Goal: Task Accomplishment & Management: Manage account settings

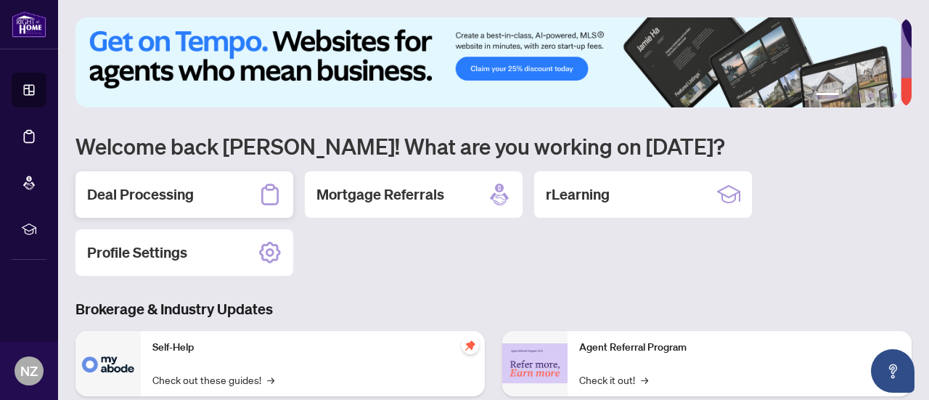
click at [164, 197] on h2 "Deal Processing" at bounding box center [140, 194] width 107 height 20
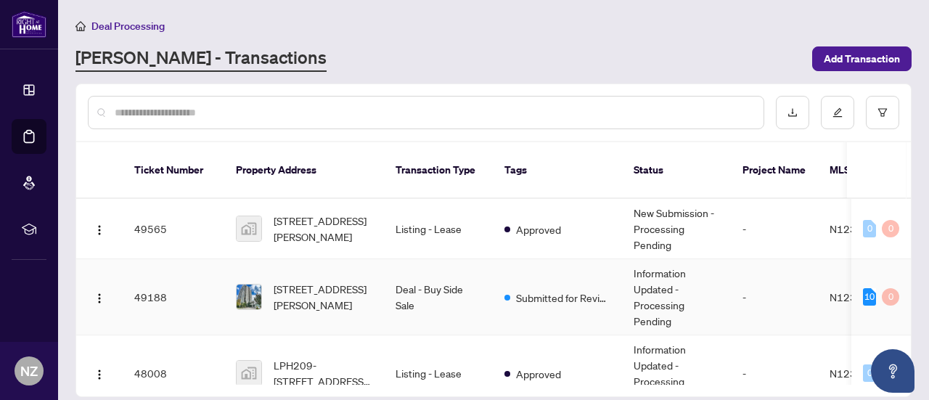
click at [361, 285] on span "[STREET_ADDRESS][PERSON_NAME]" at bounding box center [323, 297] width 99 height 32
